Goal: Task Accomplishment & Management: Manage account settings

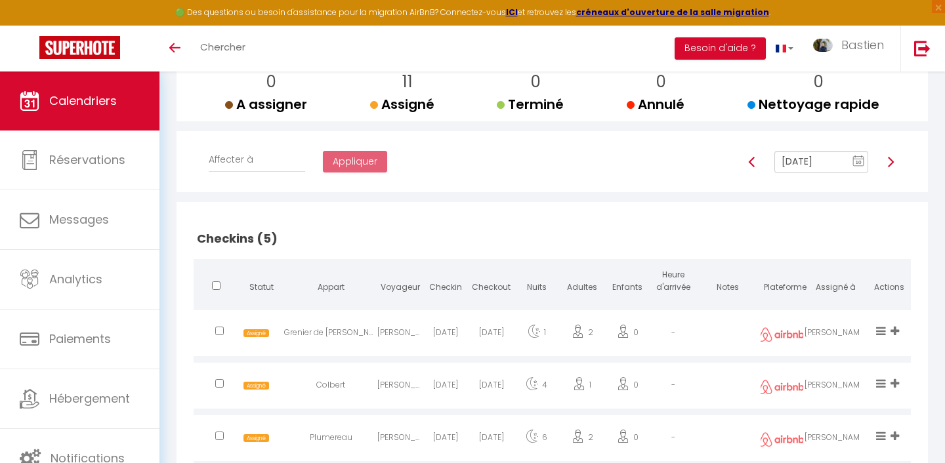
scroll to position [167, 0]
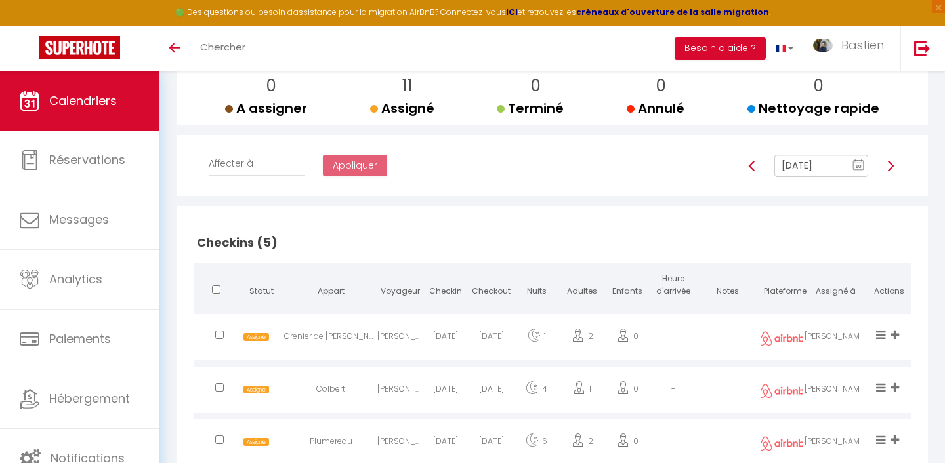
click at [824, 163] on input "[DATE]" at bounding box center [822, 166] width 94 height 22
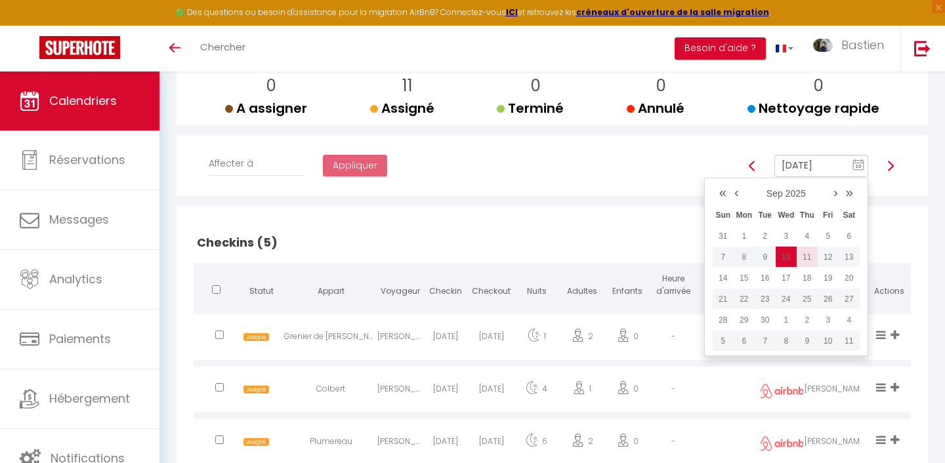
click at [810, 259] on td "11" at bounding box center [807, 257] width 21 height 21
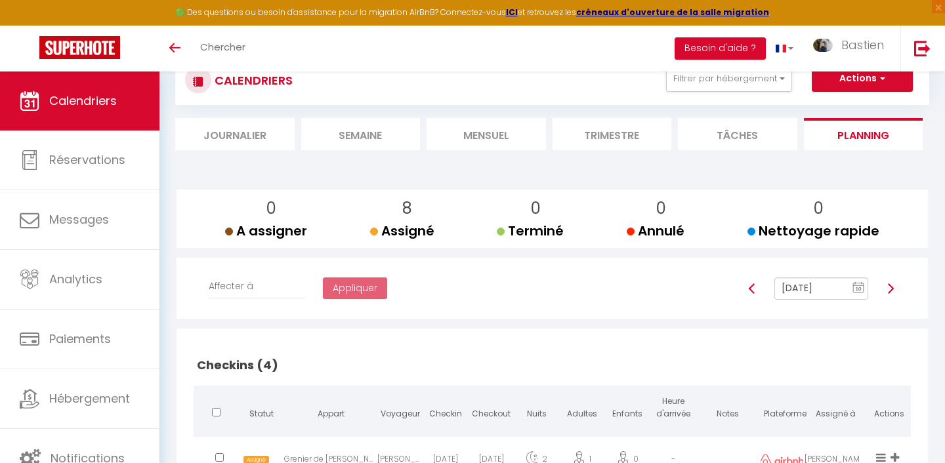
scroll to position [43, 0]
click at [889, 293] on img at bounding box center [890, 289] width 11 height 11
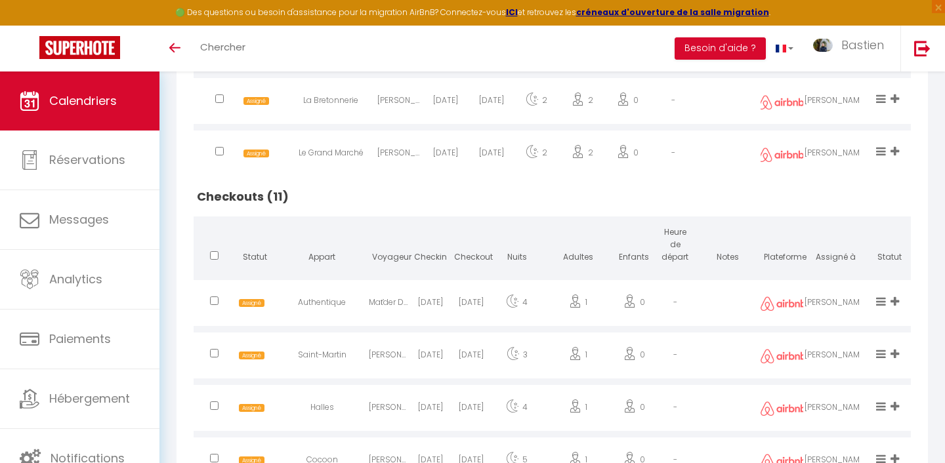
scroll to position [572, 0]
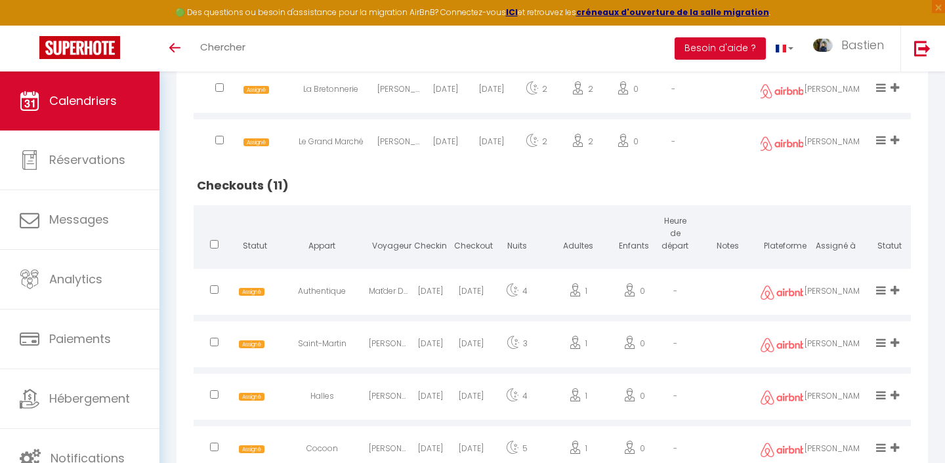
click at [743, 162] on td at bounding box center [728, 140] width 64 height 49
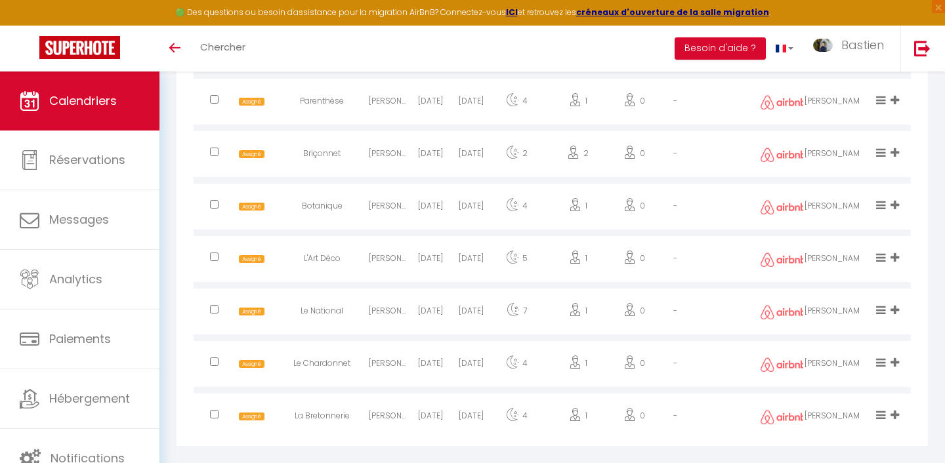
scroll to position [991, 0]
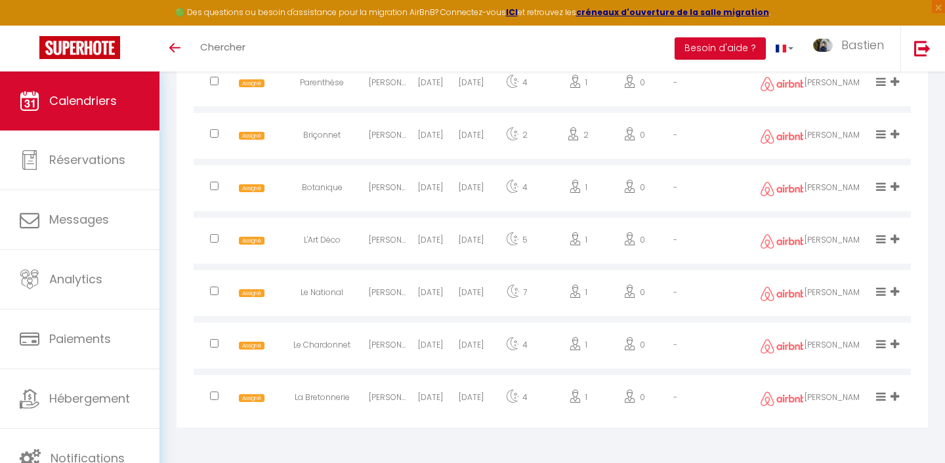
click at [895, 344] on icon at bounding box center [895, 344] width 9 height 11
click at [832, 273] on li "Latéfa" at bounding box center [851, 275] width 104 height 25
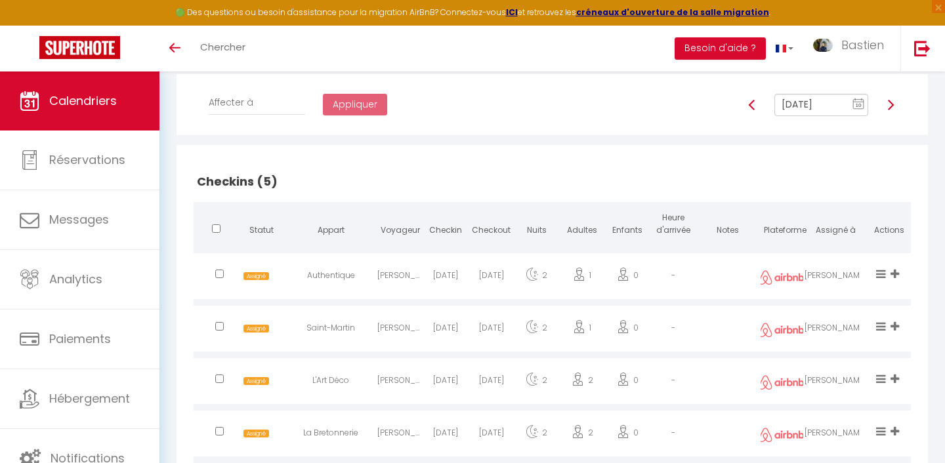
scroll to position [225, 0]
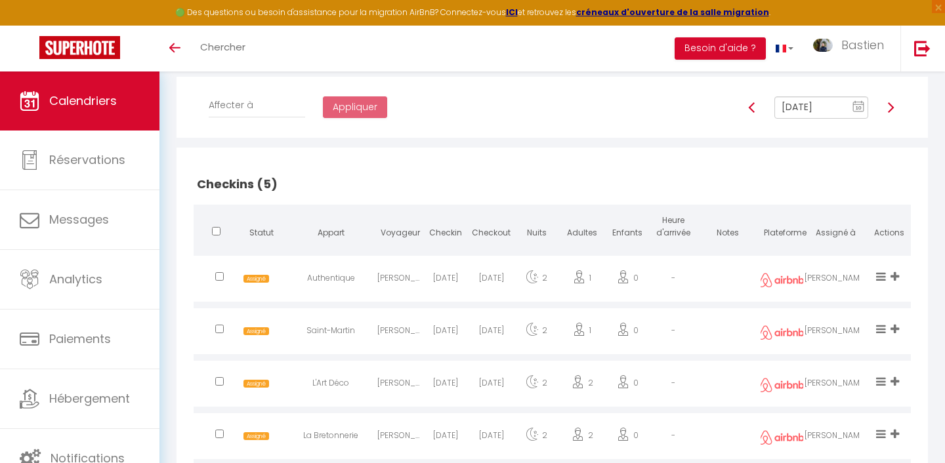
click at [889, 106] on img at bounding box center [890, 107] width 11 height 11
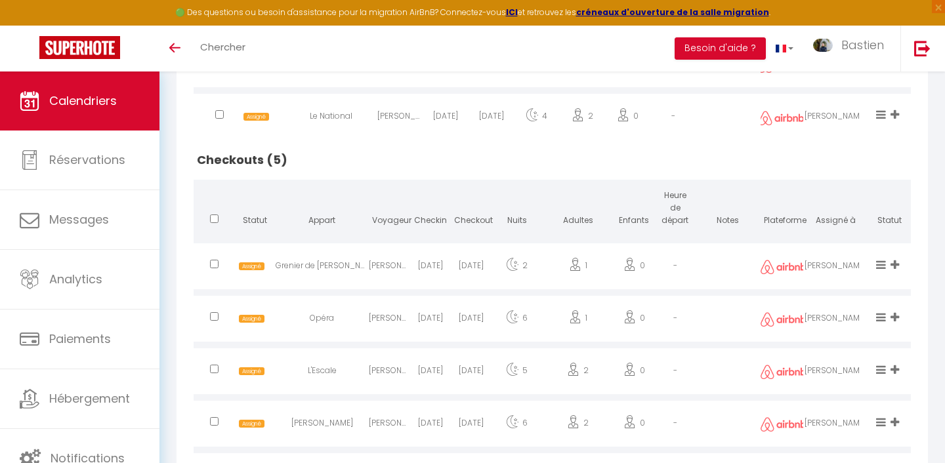
scroll to position [545, 0]
click at [480, 154] on h2 "Checkouts (5)" at bounding box center [552, 159] width 717 height 41
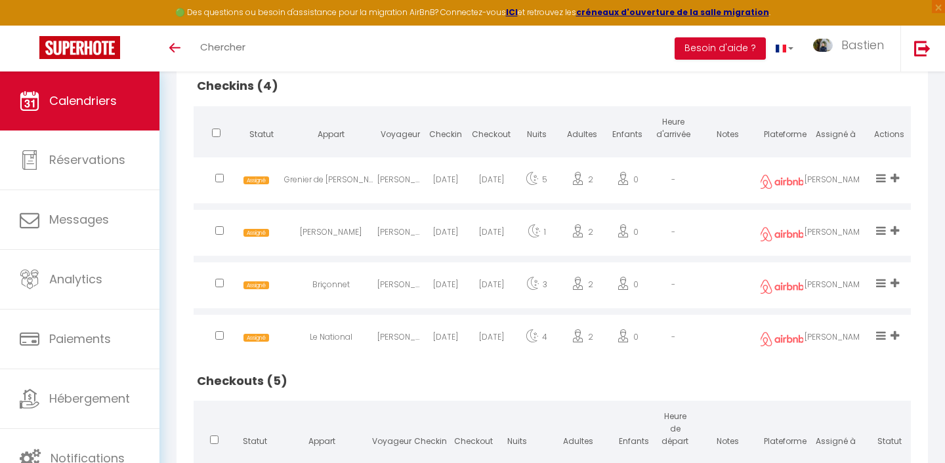
scroll to position [0, 0]
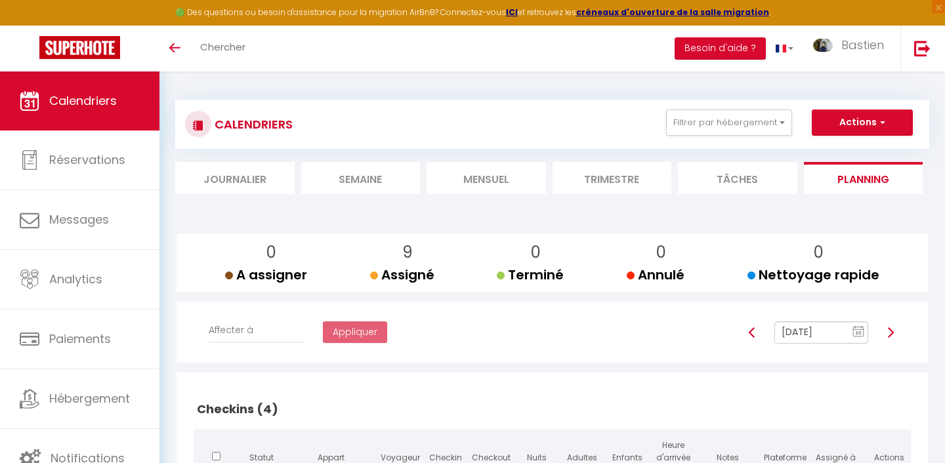
click at [813, 329] on input "[DATE]" at bounding box center [822, 333] width 94 height 22
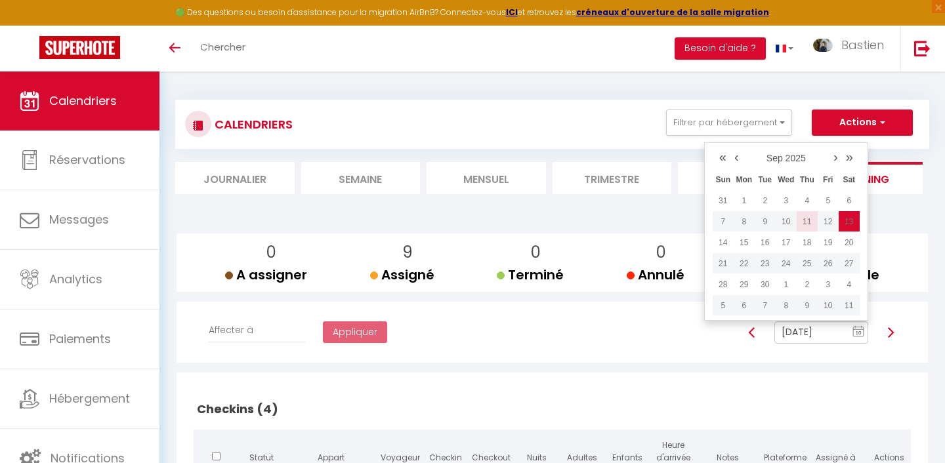
click at [801, 218] on td "11" at bounding box center [807, 221] width 21 height 21
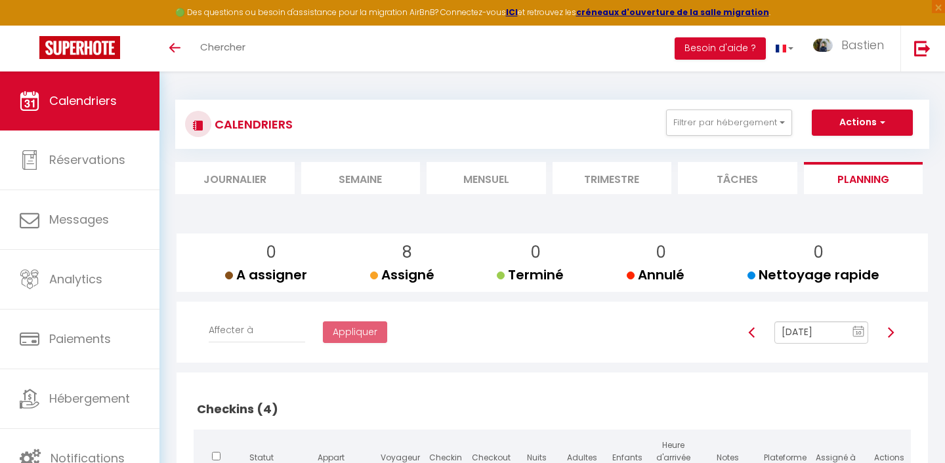
click at [889, 330] on img at bounding box center [890, 333] width 11 height 11
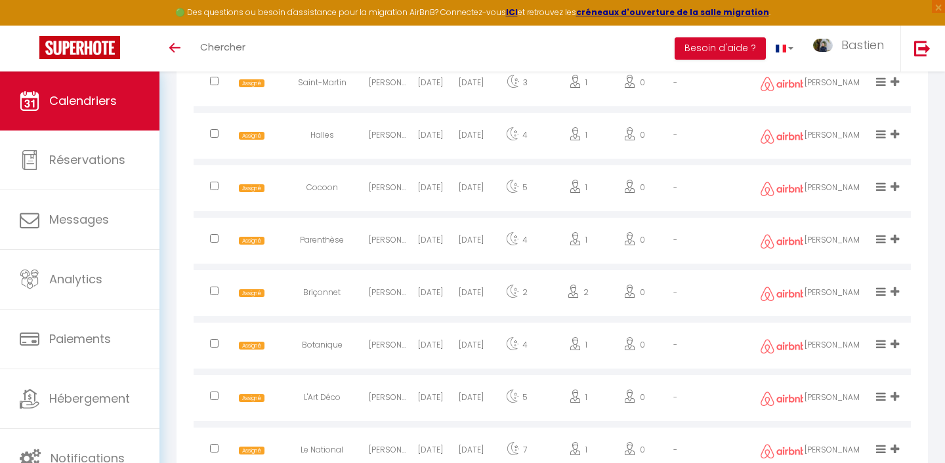
scroll to position [832, 0]
click at [895, 238] on icon at bounding box center [895, 239] width 9 height 11
click at [927, 265] on div "Checkins (5) Statut Appart Voyageur Checkin Checkout Nuits Adultes Enfants Heur…" at bounding box center [553, 63] width 752 height 1045
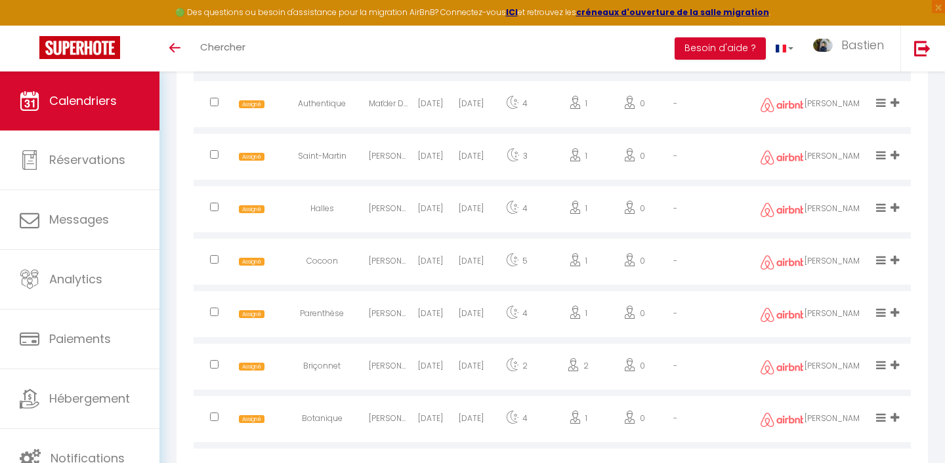
scroll to position [756, 0]
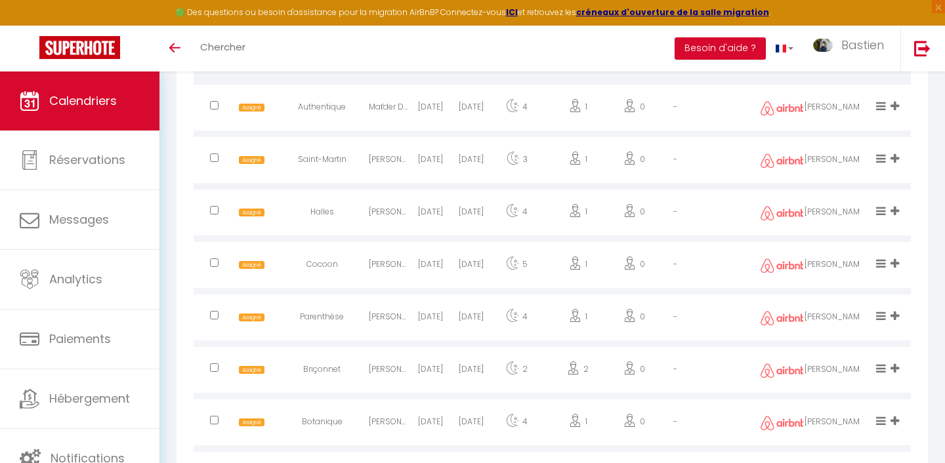
click at [897, 265] on icon at bounding box center [895, 263] width 9 height 11
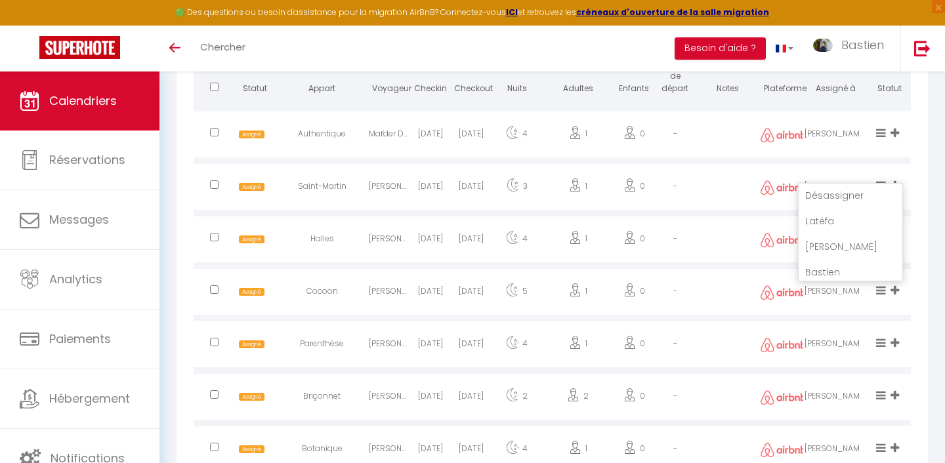
scroll to position [0, 0]
click at [897, 341] on icon at bounding box center [895, 342] width 9 height 11
click at [831, 257] on li "Latéfa" at bounding box center [851, 257] width 104 height 25
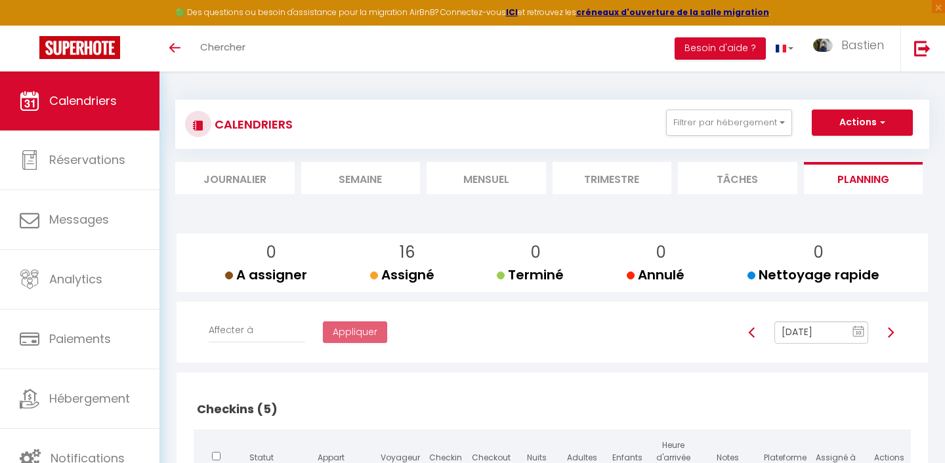
click at [824, 339] on input "[DATE]" at bounding box center [822, 333] width 94 height 22
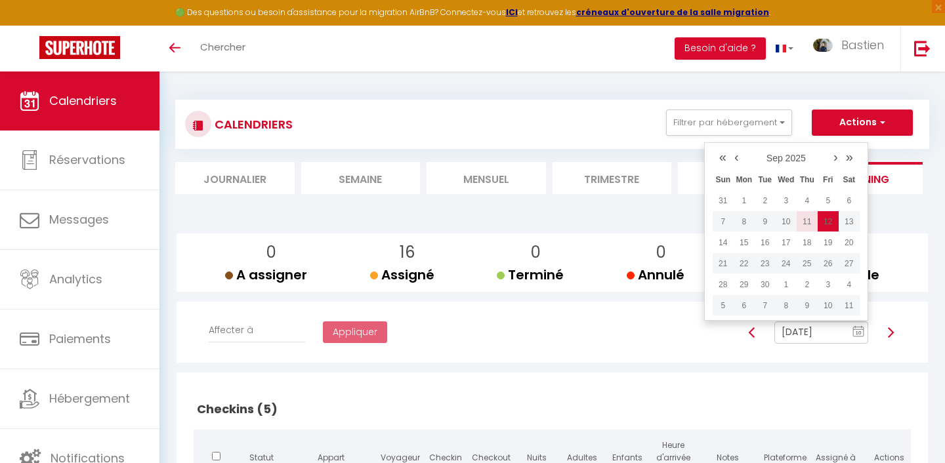
click at [803, 216] on td "11" at bounding box center [807, 221] width 21 height 21
type input "[DATE]"
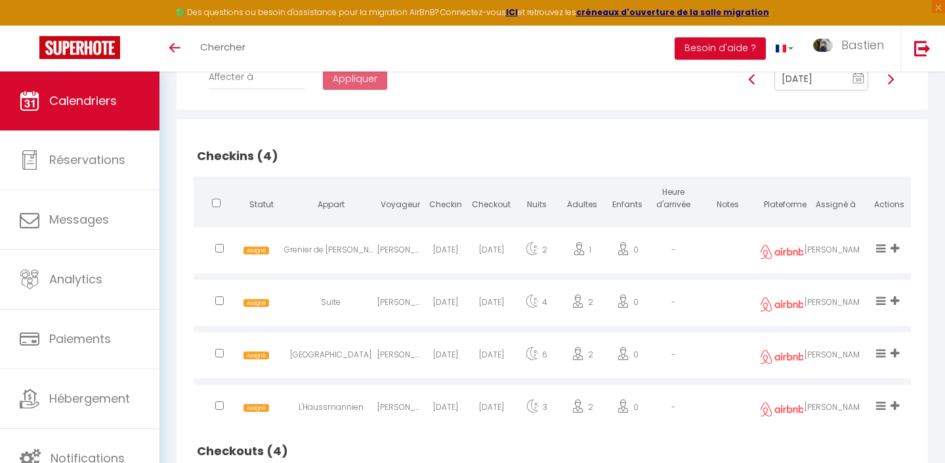
scroll to position [238, 0]
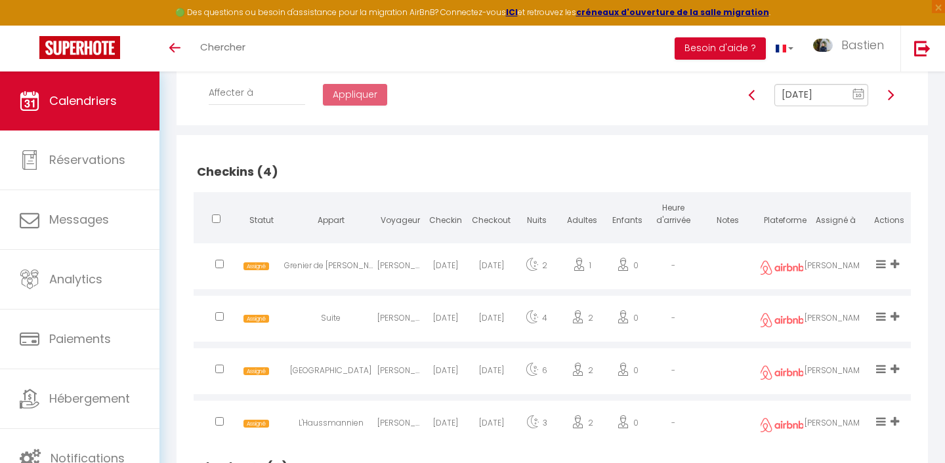
click at [828, 94] on input "[DATE]" at bounding box center [822, 95] width 94 height 22
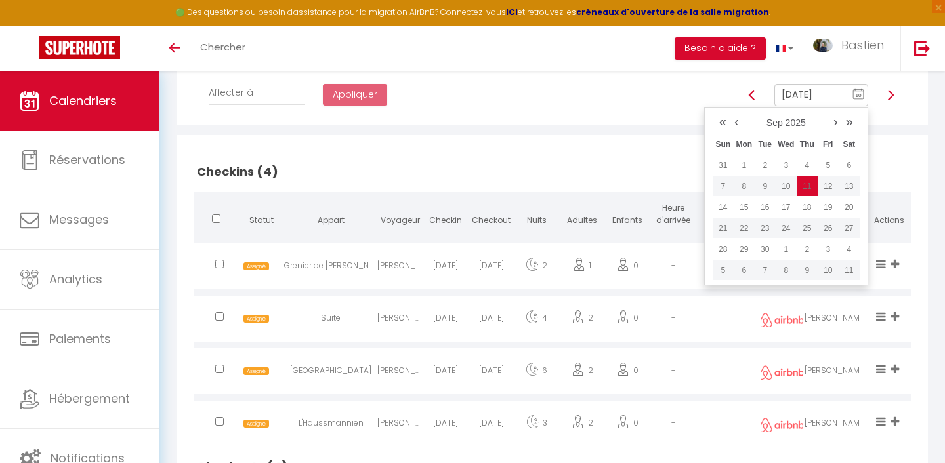
click at [828, 94] on input "[DATE]" at bounding box center [822, 95] width 94 height 22
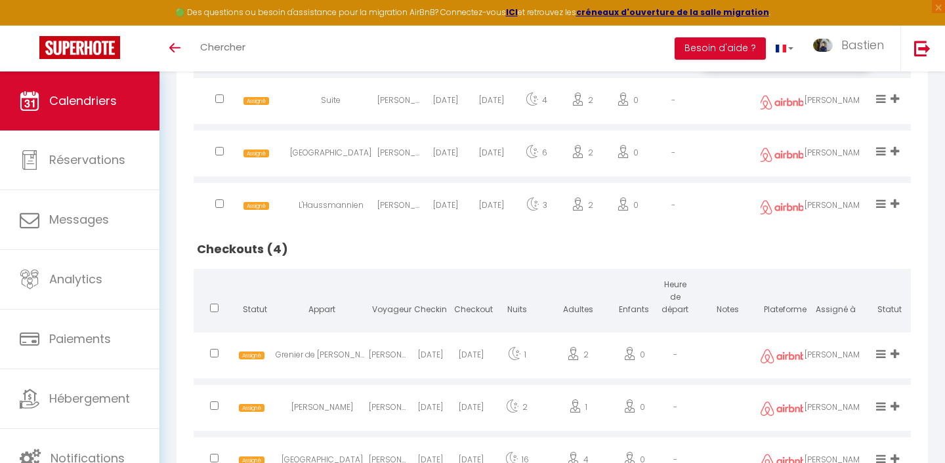
scroll to position [561, 0]
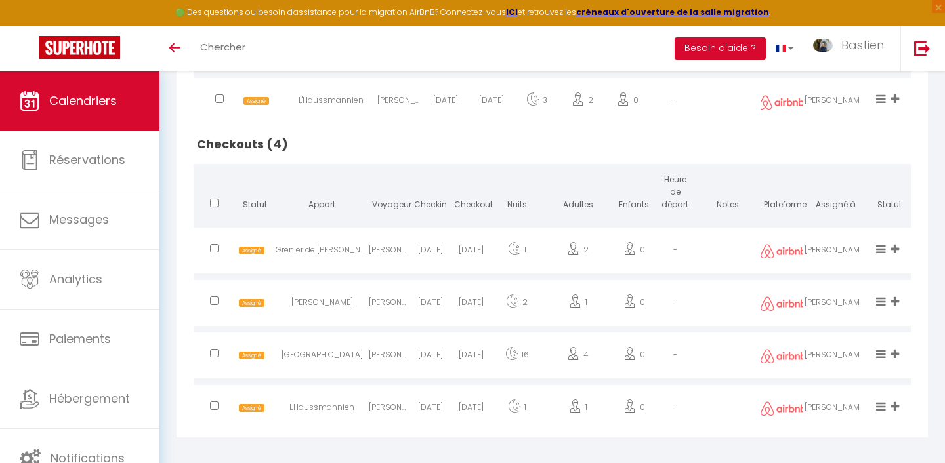
click at [896, 249] on icon at bounding box center [895, 249] width 9 height 11
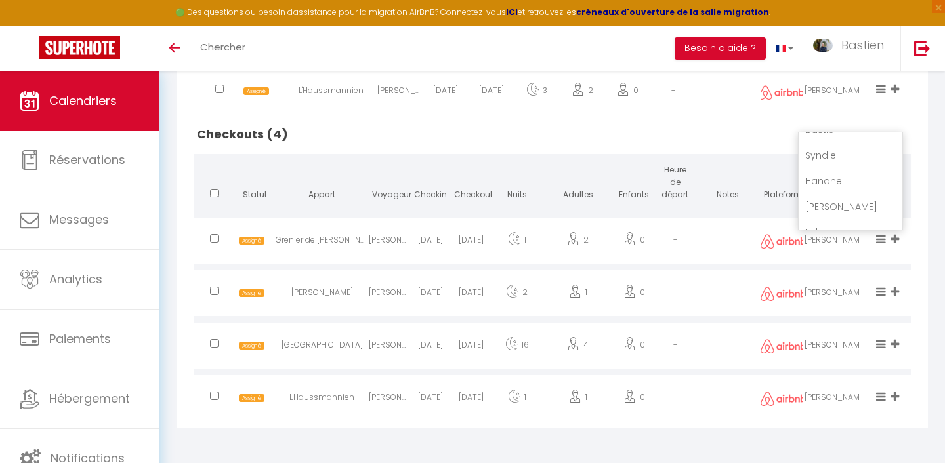
scroll to position [133, 0]
click at [821, 191] on li "Lola" at bounding box center [851, 191] width 104 height 25
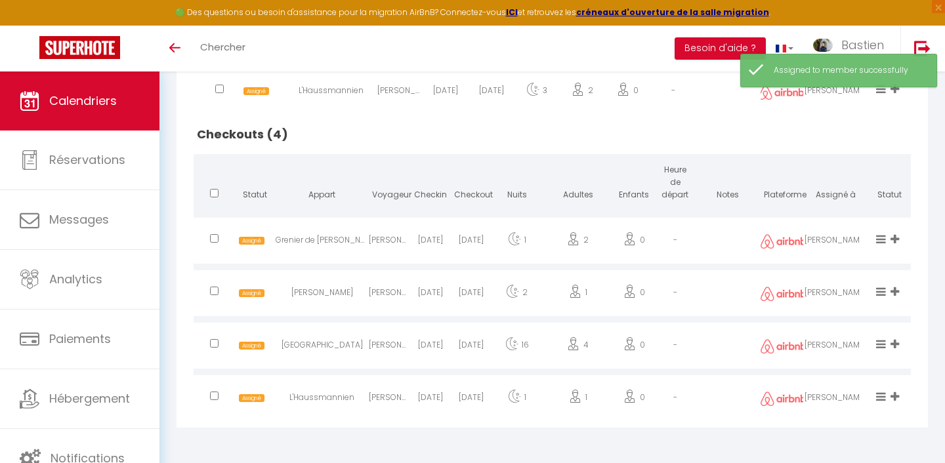
click at [901, 295] on span at bounding box center [897, 292] width 12 height 11
click at [832, 239] on li "Lola" at bounding box center [851, 243] width 104 height 25
click at [895, 390] on div "Désassigner [PERSON_NAME] [PERSON_NAME]" at bounding box center [896, 400] width 14 height 43
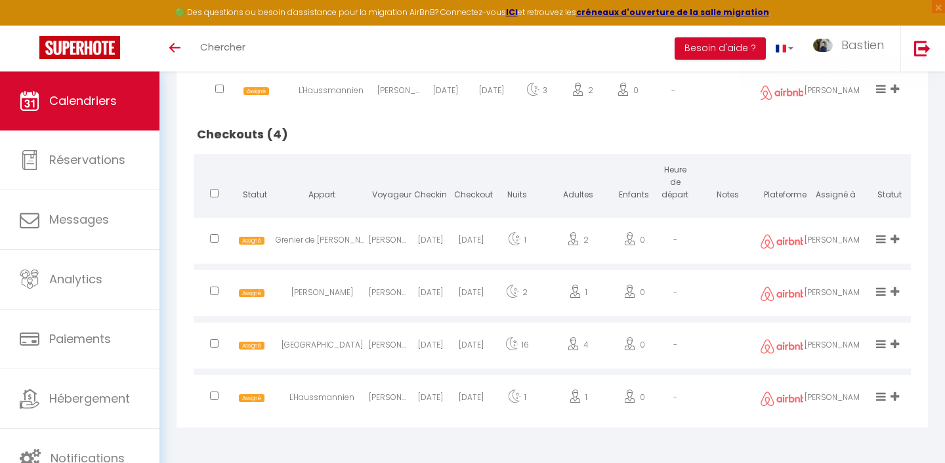
click at [895, 399] on icon at bounding box center [895, 396] width 9 height 11
click at [842, 352] on li "Lola" at bounding box center [851, 353] width 104 height 25
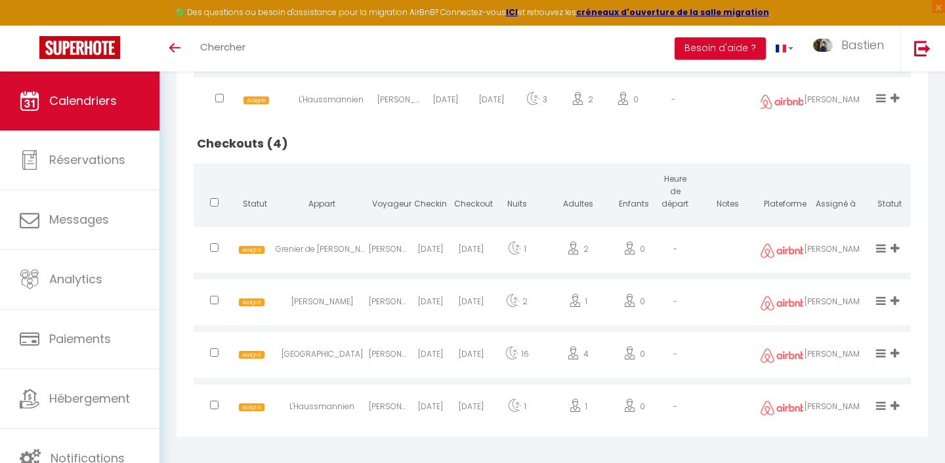
scroll to position [517, 0]
